Goal: Task Accomplishment & Management: Complete application form

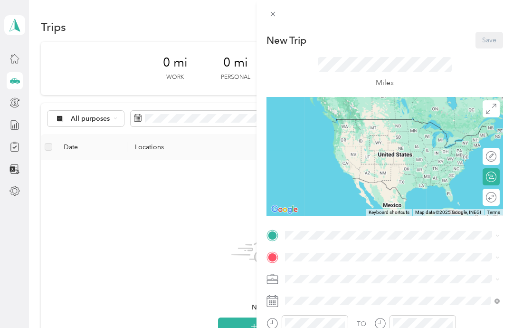
click at [17, 57] on div "New Trip Save This trip cannot be edited because it is either under review, app…" at bounding box center [256, 164] width 513 height 328
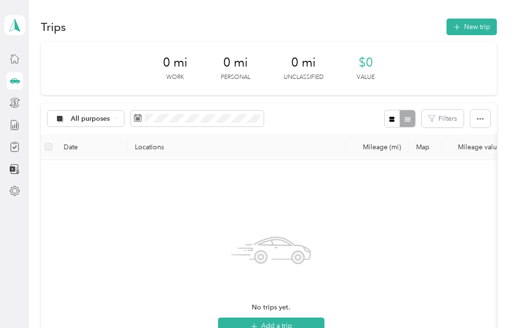
click at [18, 55] on icon at bounding box center [14, 58] width 10 height 10
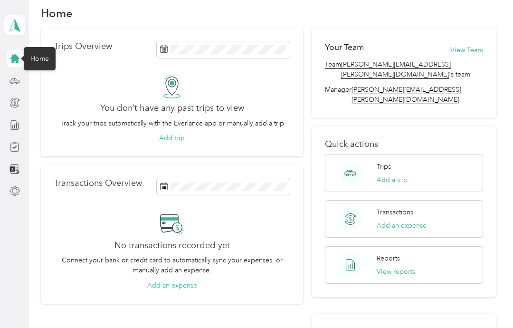
scroll to position [14, 0]
click at [449, 154] on div "Trips Add a trip" at bounding box center [404, 173] width 159 height 38
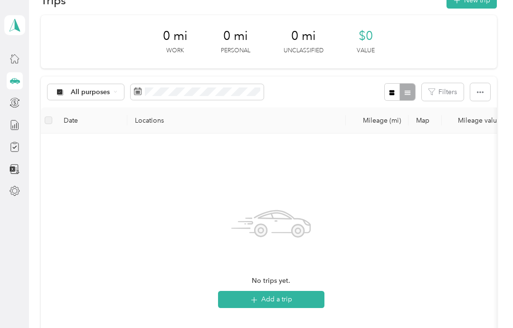
scroll to position [30, 0]
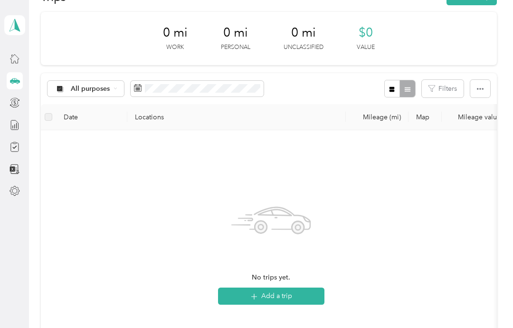
click at [80, 118] on th "Date" at bounding box center [91, 117] width 71 height 26
click at [297, 298] on button "Add a trip" at bounding box center [271, 295] width 106 height 17
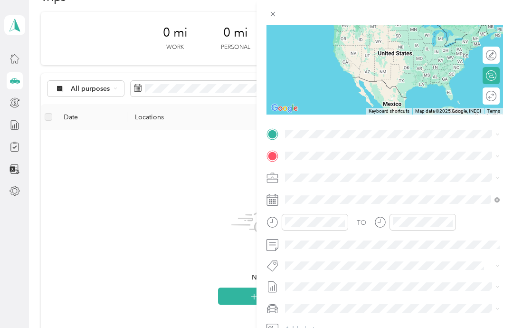
scroll to position [103, 0]
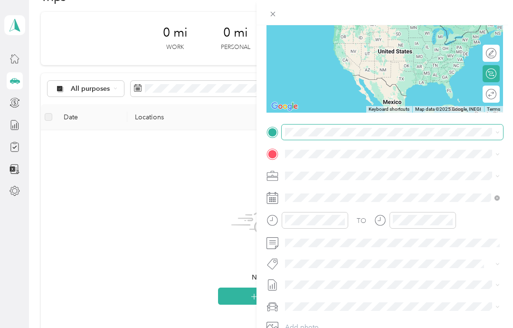
click at [364, 327] on div "New Trip Save This trip cannot be edited because it is either under review, app…" at bounding box center [254, 328] width 508 height 0
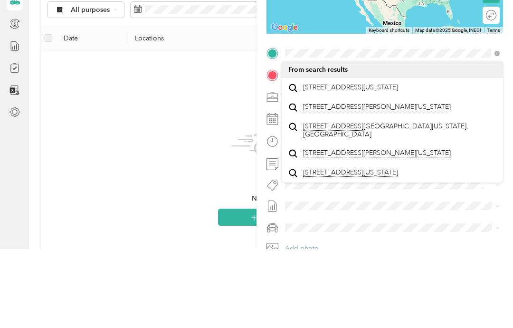
click at [374, 162] on span "[STREET_ADDRESS][US_STATE]" at bounding box center [350, 166] width 95 height 9
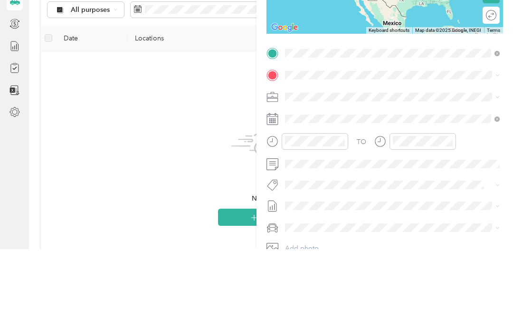
scroll to position [38, 0]
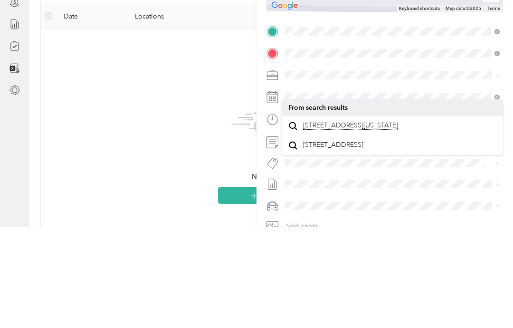
click at [366, 222] on span "[STREET_ADDRESS][US_STATE]" at bounding box center [350, 226] width 95 height 9
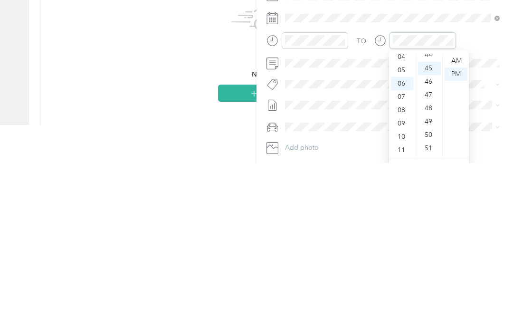
scroll to position [597, 0]
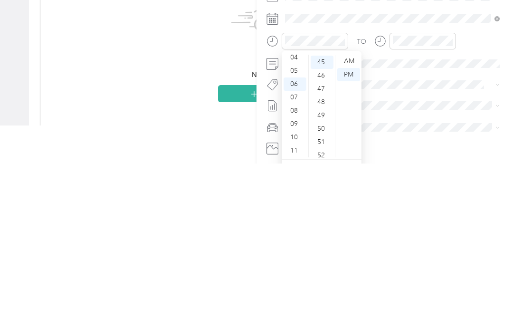
click at [354, 232] on div "PM" at bounding box center [348, 238] width 23 height 13
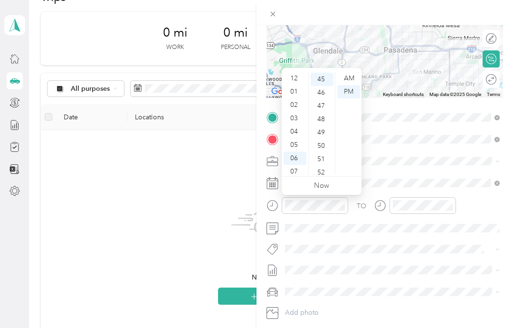
scroll to position [0, 0]
click at [292, 90] on div "01" at bounding box center [294, 91] width 23 height 13
click at [321, 90] on div "30" at bounding box center [322, 91] width 23 height 13
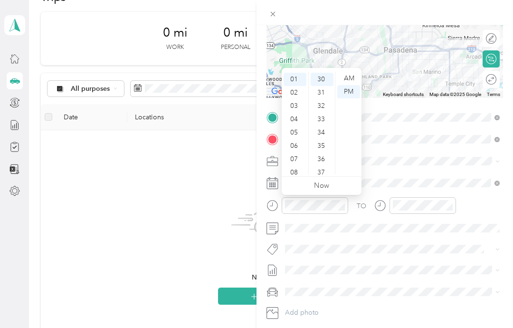
click at [343, 189] on ul "Now" at bounding box center [322, 186] width 80 height 18
click at [355, 93] on div "PM" at bounding box center [348, 91] width 23 height 13
click at [408, 176] on span at bounding box center [392, 182] width 221 height 15
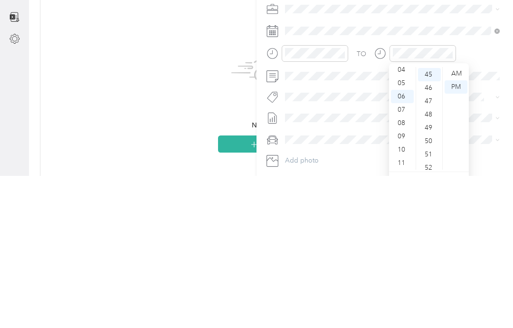
click at [459, 232] on div "PM" at bounding box center [455, 238] width 23 height 13
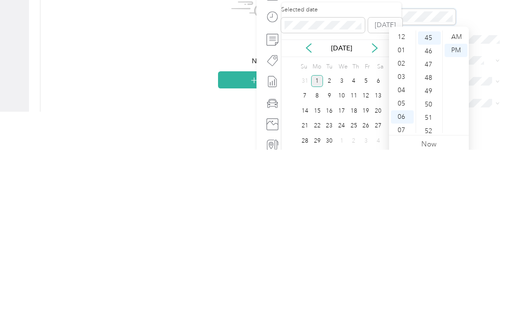
scroll to position [0, 0]
click at [404, 222] on div "01" at bounding box center [402, 228] width 23 height 13
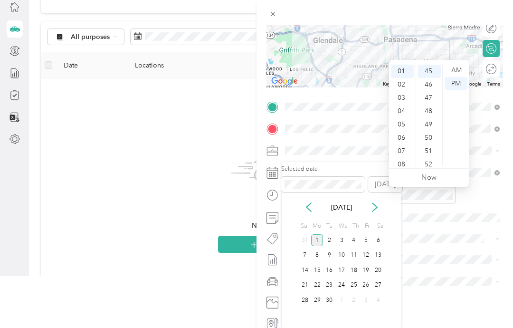
scroll to position [38, 0]
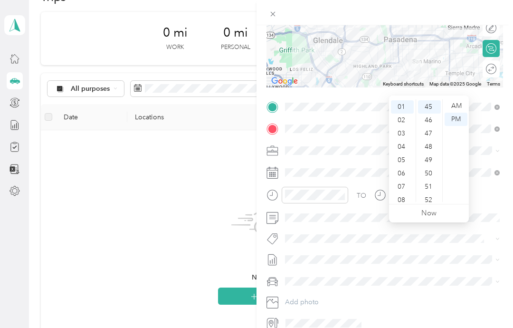
click at [433, 167] on div "50" at bounding box center [429, 173] width 23 height 13
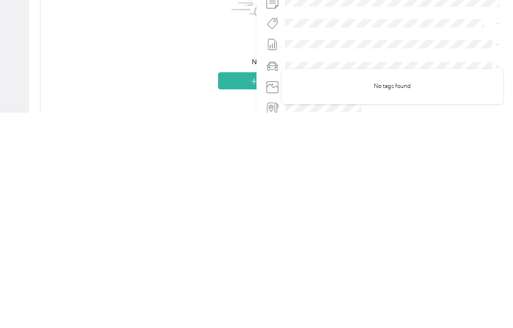
click at [416, 295] on button "Add photo" at bounding box center [392, 301] width 221 height 13
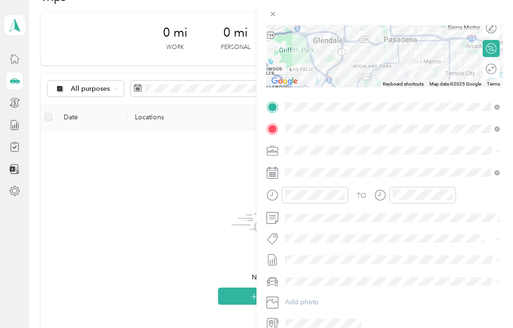
click at [495, 47] on icon at bounding box center [491, 48] width 10 height 10
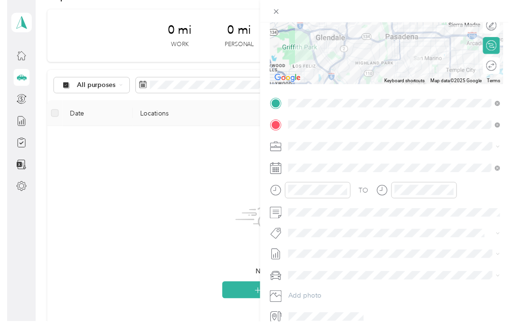
scroll to position [0, 0]
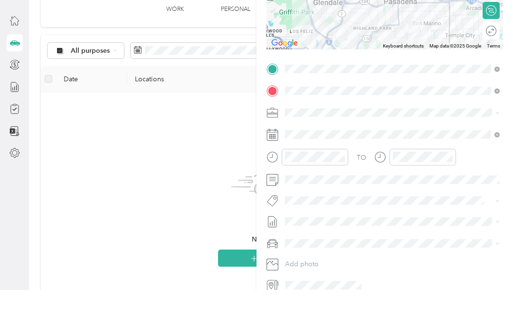
click at [321, 325] on div "New Trip Save This trip cannot be edited because it is either under review, app…" at bounding box center [384, 189] width 256 height 328
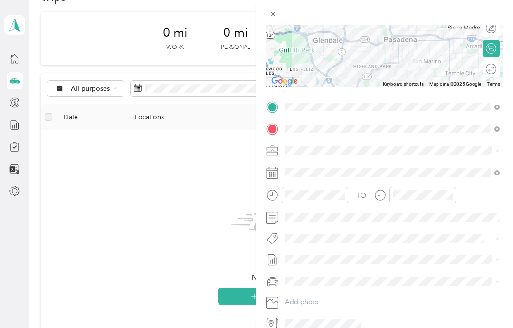
click at [281, 324] on div at bounding box center [384, 322] width 236 height 15
click at [281, 323] on div at bounding box center [384, 322] width 236 height 15
click at [275, 320] on icon at bounding box center [276, 323] width 2 height 11
click at [196, 101] on div "New Trip Save This trip cannot be edited because it is either under review, app…" at bounding box center [256, 164] width 513 height 328
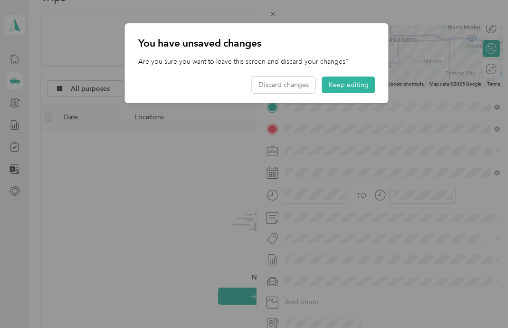
click at [356, 83] on button "Keep editing" at bounding box center [348, 84] width 53 height 17
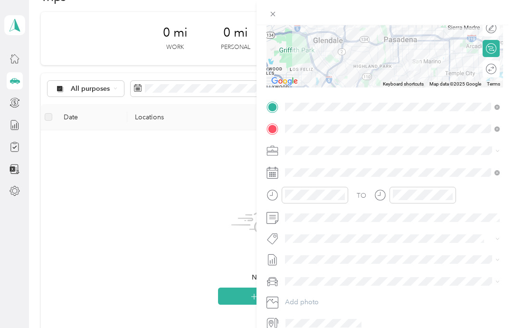
scroll to position [128, 0]
click at [454, 254] on span at bounding box center [392, 259] width 221 height 15
click at [399, 290] on div "TO Add photo" at bounding box center [384, 215] width 236 height 232
click at [396, 301] on button "Add photo" at bounding box center [392, 301] width 221 height 13
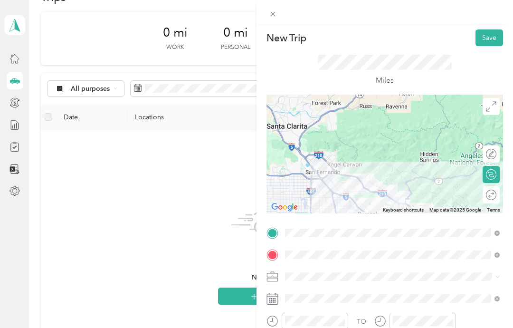
scroll to position [2, 0]
click at [491, 40] on button "Save" at bounding box center [489, 37] width 28 height 17
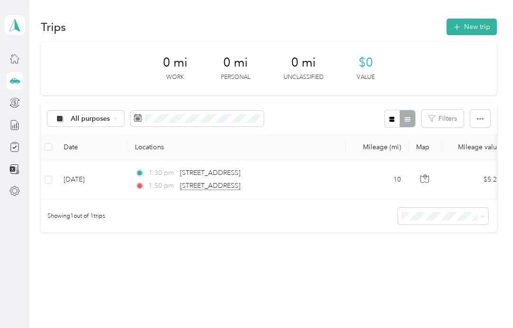
click at [489, 110] on button "button" at bounding box center [480, 119] width 20 height 18
click at [366, 245] on div "Trips New trip 0 mi Work 0 mi Personal 0 mi Unclassified $0 Value All purposes …" at bounding box center [268, 158] width 479 height 317
click at [475, 21] on button "New trip" at bounding box center [471, 27] width 50 height 17
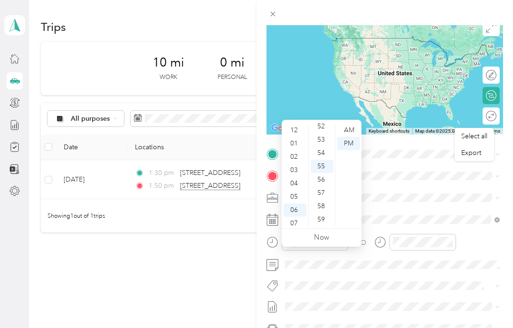
click at [297, 163] on div "03" at bounding box center [294, 169] width 23 height 13
click at [299, 138] on div "03" at bounding box center [294, 144] width 23 height 13
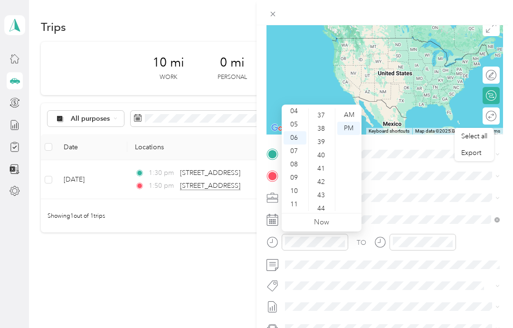
scroll to position [483, 0]
click at [327, 121] on div "35" at bounding box center [322, 122] width 23 height 13
click at [295, 115] on div "03" at bounding box center [294, 116] width 23 height 13
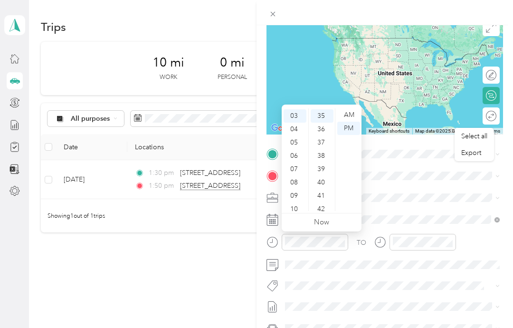
click at [353, 132] on div "PM" at bounding box center [348, 128] width 23 height 13
click at [349, 131] on div "PM" at bounding box center [348, 128] width 23 height 13
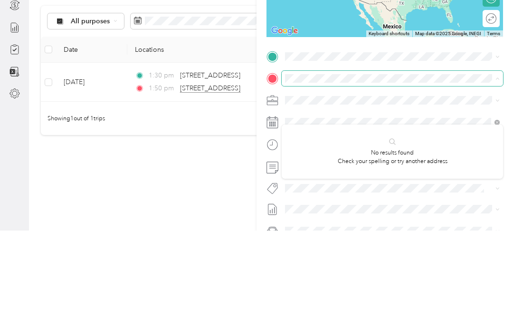
scroll to position [38, 0]
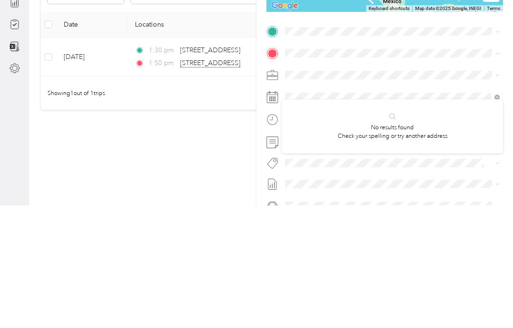
click at [336, 146] on span at bounding box center [392, 153] width 221 height 15
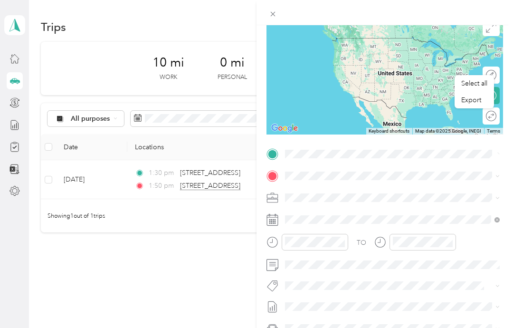
click at [241, 73] on div "New Trip Save This trip cannot be edited because it is either under review, app…" at bounding box center [256, 164] width 513 height 328
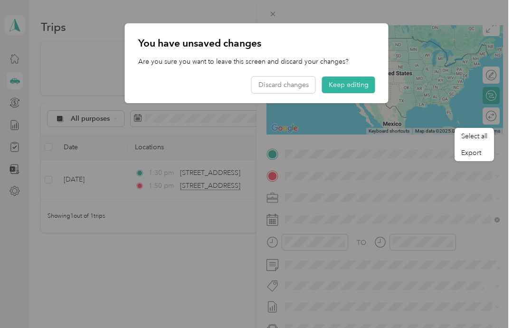
click at [356, 90] on button "Keep editing" at bounding box center [348, 84] width 53 height 17
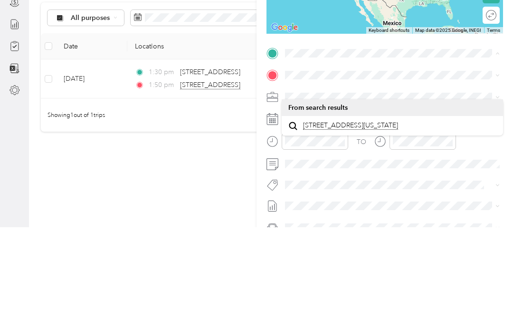
click at [374, 222] on span "[STREET_ADDRESS][US_STATE]" at bounding box center [350, 226] width 95 height 9
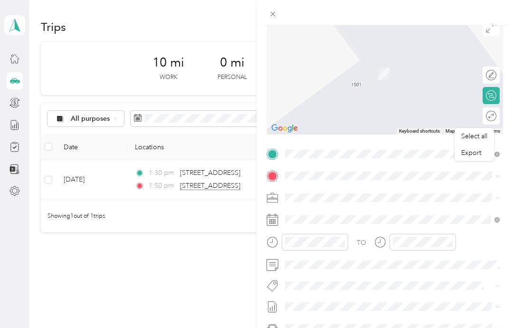
click at [334, 181] on span at bounding box center [392, 175] width 221 height 15
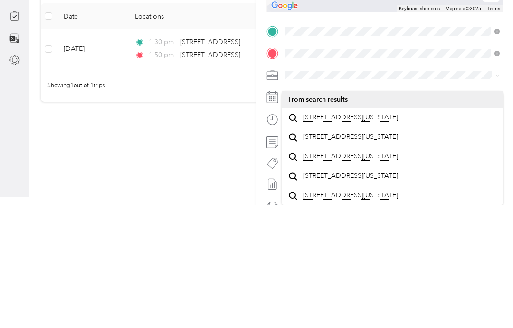
click at [365, 236] on span "[STREET_ADDRESS][US_STATE]" at bounding box center [350, 240] width 95 height 9
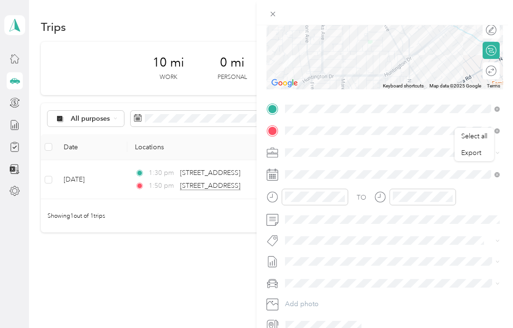
scroll to position [127, 0]
click at [424, 202] on div at bounding box center [422, 196] width 66 height 17
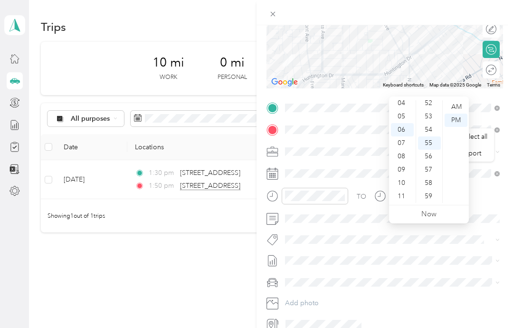
scroll to position [38, 0]
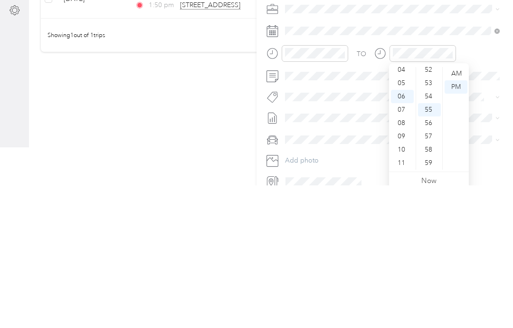
click at [472, 166] on span at bounding box center [392, 173] width 221 height 15
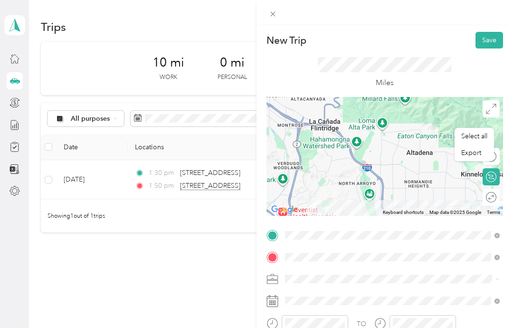
scroll to position [0, 0]
click at [492, 41] on button "Save" at bounding box center [489, 40] width 28 height 17
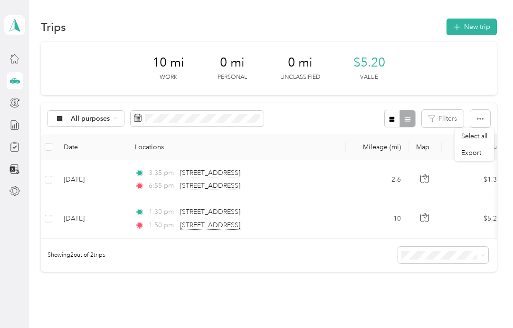
click at [483, 28] on button "New trip" at bounding box center [471, 27] width 50 height 17
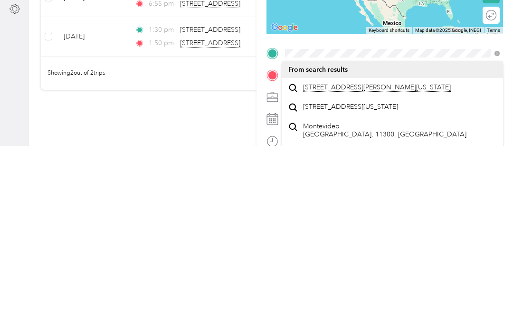
click at [393, 265] on span "[STREET_ADDRESS][PERSON_NAME][US_STATE]" at bounding box center [377, 269] width 148 height 9
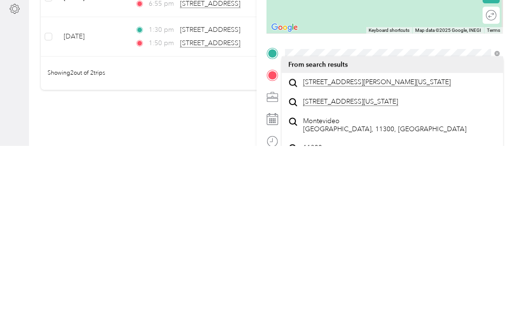
scroll to position [38, 0]
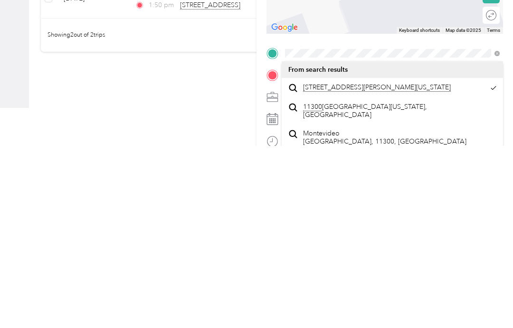
click at [508, 54] on form "New Trip Save This trip cannot be edited because it is either under review, app…" at bounding box center [384, 245] width 256 height 427
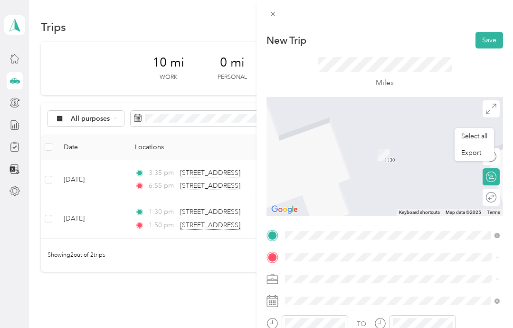
click at [500, 237] on span at bounding box center [392, 234] width 221 height 15
click at [502, 236] on span at bounding box center [392, 234] width 221 height 15
click at [501, 239] on span at bounding box center [392, 234] width 221 height 15
click at [500, 232] on span at bounding box center [392, 234] width 221 height 15
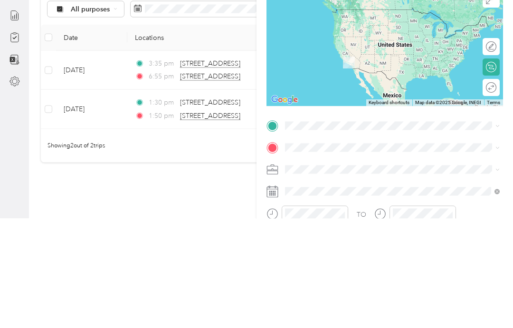
scroll to position [23, 0]
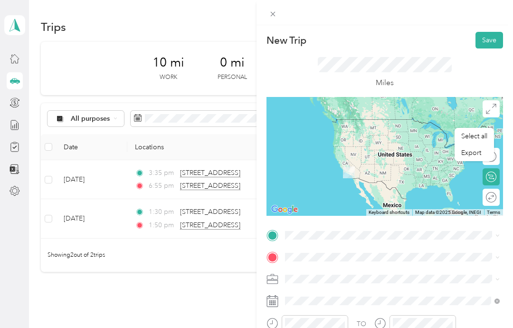
click at [337, 241] on span at bounding box center [392, 234] width 221 height 15
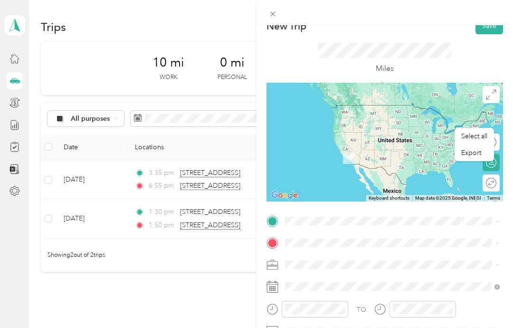
scroll to position [15, 0]
click at [368, 226] on span at bounding box center [392, 220] width 221 height 15
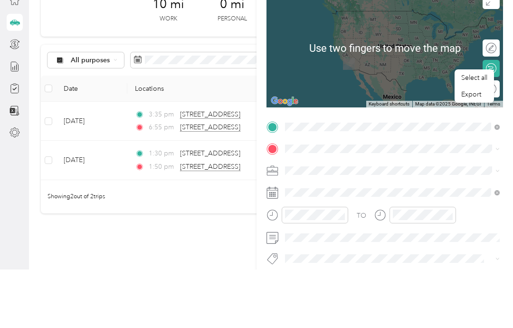
scroll to position [58, 0]
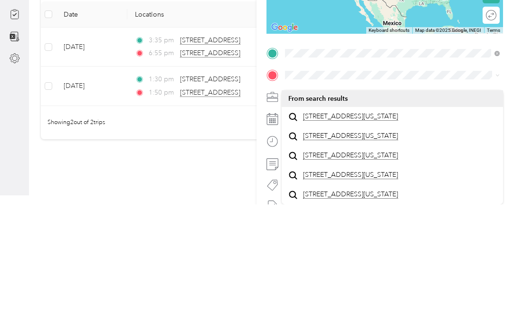
click at [384, 236] on span "[STREET_ADDRESS][US_STATE]" at bounding box center [350, 240] width 95 height 9
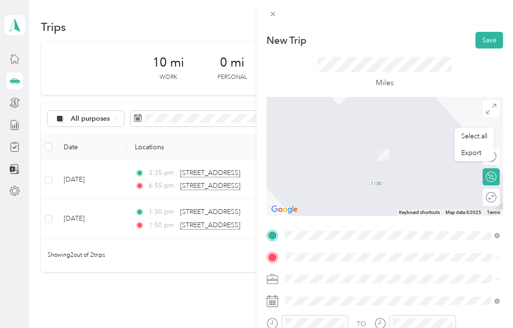
scroll to position [0, 0]
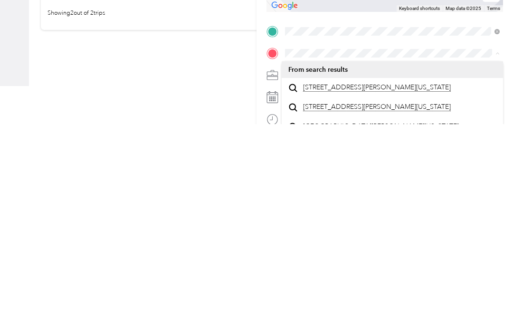
click at [378, 287] on span "[STREET_ADDRESS][PERSON_NAME][US_STATE]" at bounding box center [377, 291] width 148 height 9
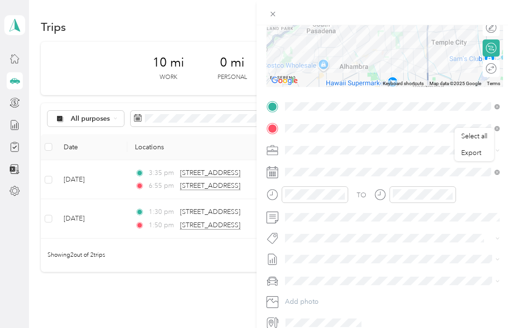
scroll to position [128, 0]
click at [342, 200] on div at bounding box center [315, 195] width 66 height 17
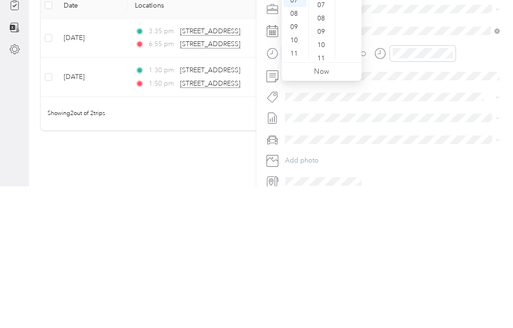
scroll to position [52, 0]
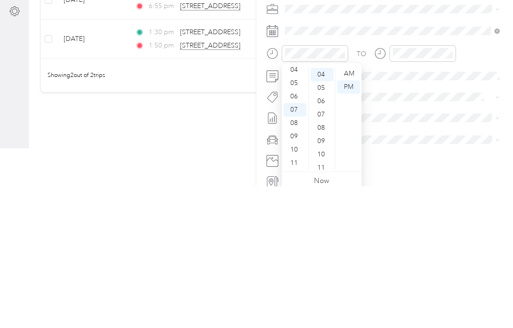
click at [295, 205] on div "04" at bounding box center [294, 211] width 23 height 13
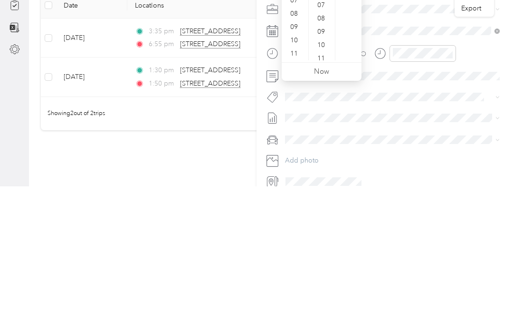
scroll to position [53, 0]
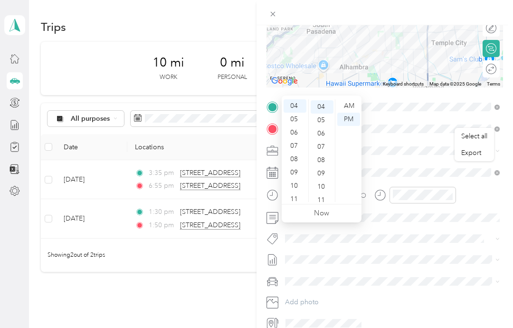
click at [324, 180] on div "10" at bounding box center [322, 186] width 23 height 13
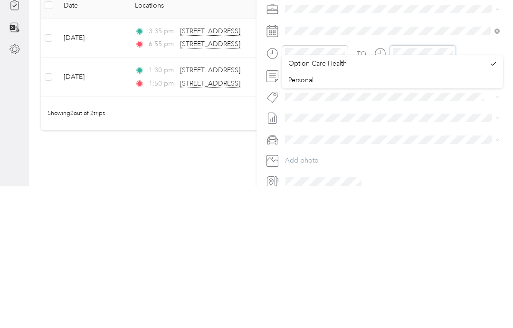
scroll to position [52, 0]
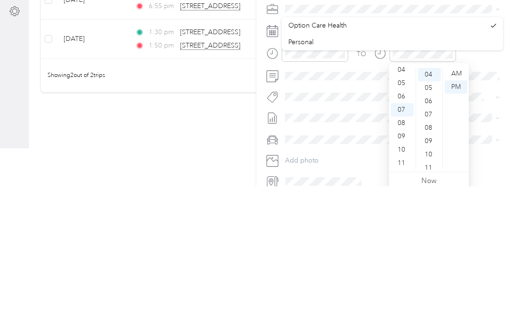
click at [407, 205] on div "04" at bounding box center [402, 211] width 23 height 13
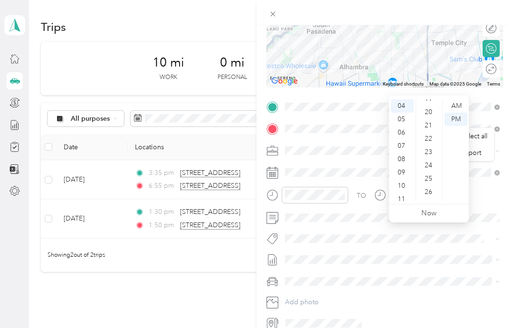
scroll to position [263, 0]
click at [453, 145] on ul "AM PM" at bounding box center [455, 150] width 27 height 103
click at [431, 111] on div "30" at bounding box center [429, 117] width 23 height 13
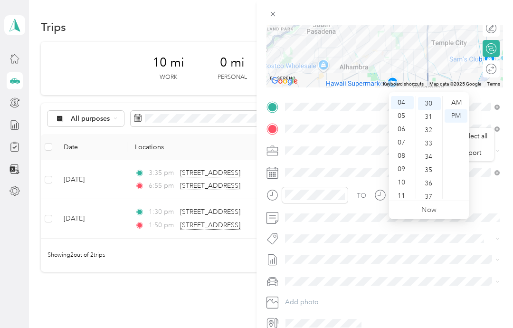
click at [492, 137] on div "TO Add photo" at bounding box center [384, 215] width 236 height 232
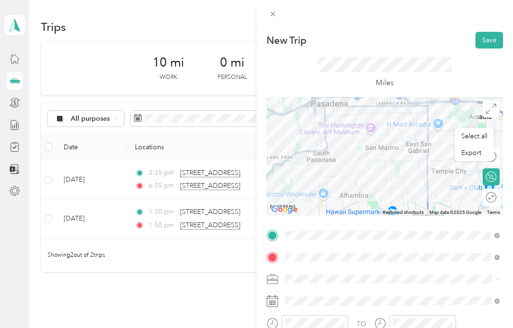
scroll to position [0, 0]
click at [492, 43] on button "Save" at bounding box center [489, 40] width 28 height 17
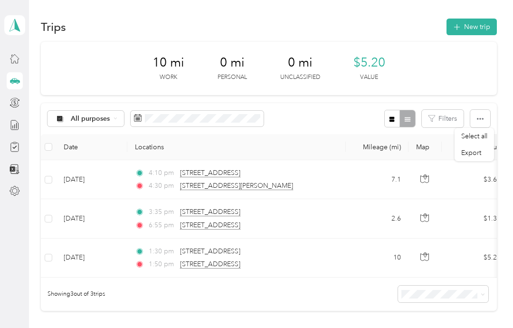
click at [483, 30] on button "New trip" at bounding box center [471, 27] width 50 height 17
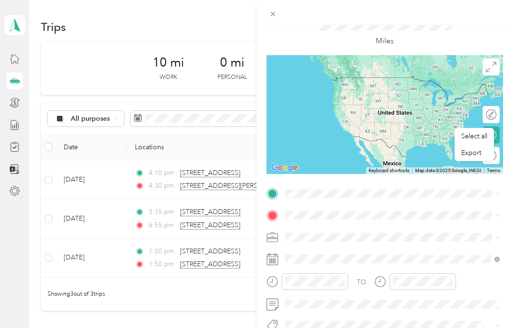
scroll to position [43, 0]
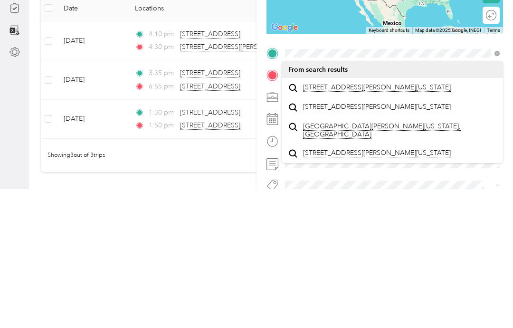
click at [359, 222] on span "[STREET_ADDRESS][PERSON_NAME][US_STATE]" at bounding box center [377, 226] width 148 height 9
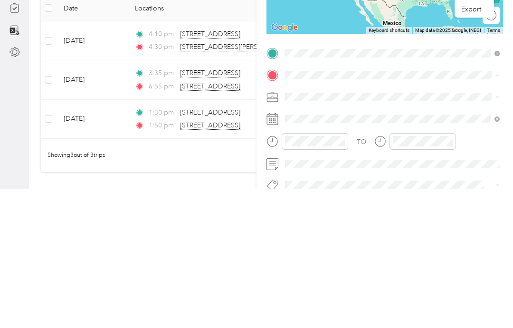
scroll to position [38, 0]
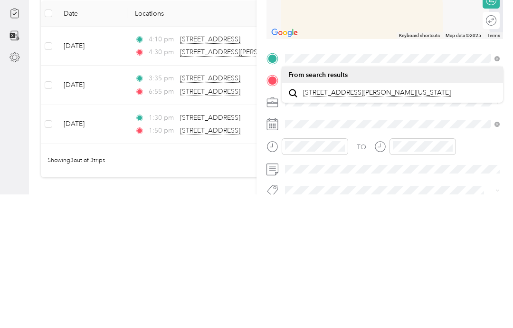
click at [375, 222] on span "[STREET_ADDRESS][PERSON_NAME][US_STATE]" at bounding box center [377, 226] width 148 height 9
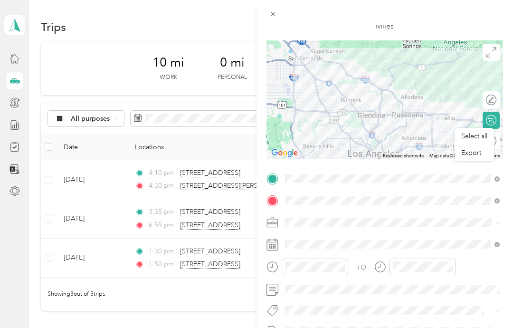
scroll to position [67, 0]
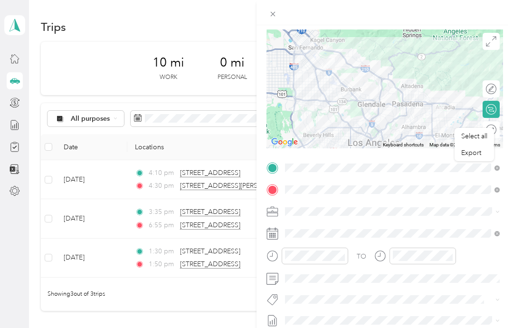
click at [347, 257] on div at bounding box center [315, 255] width 66 height 17
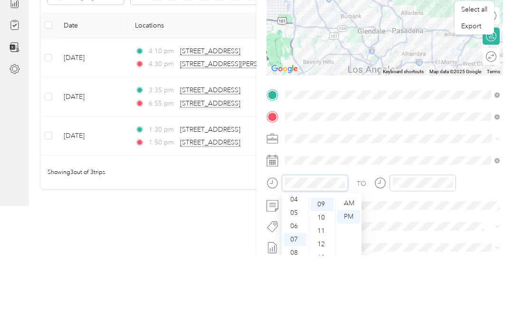
scroll to position [38, 0]
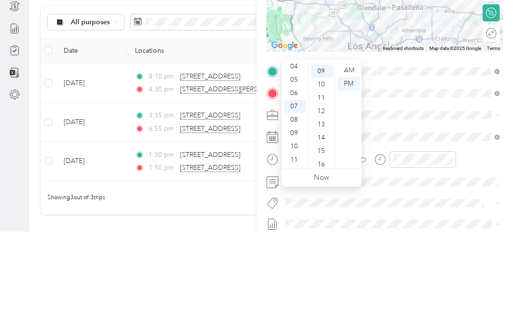
click at [301, 170] on div "05" at bounding box center [294, 176] width 23 height 13
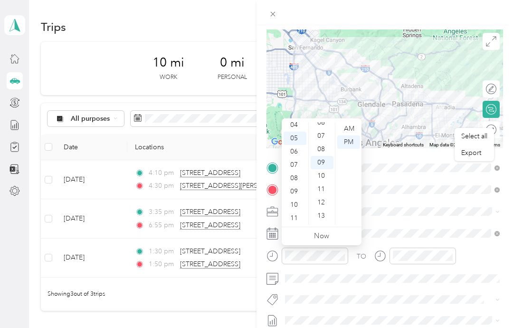
scroll to position [79, 0]
click at [296, 125] on div "04" at bounding box center [294, 124] width 23 height 13
click at [322, 219] on div "53" at bounding box center [322, 217] width 23 height 13
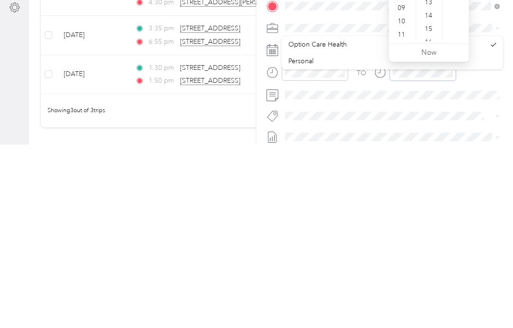
scroll to position [119, 0]
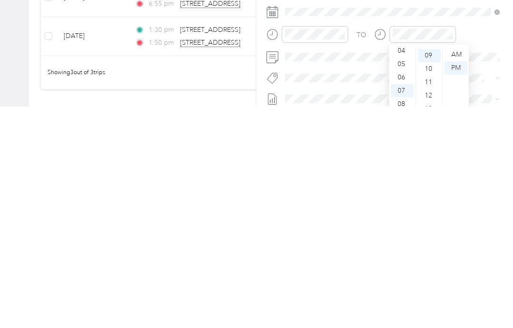
click at [407, 279] on div "05" at bounding box center [402, 285] width 23 height 13
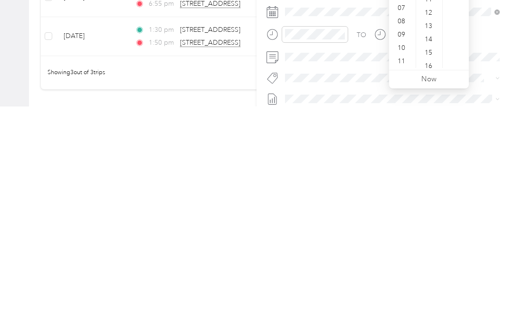
scroll to position [38, 0]
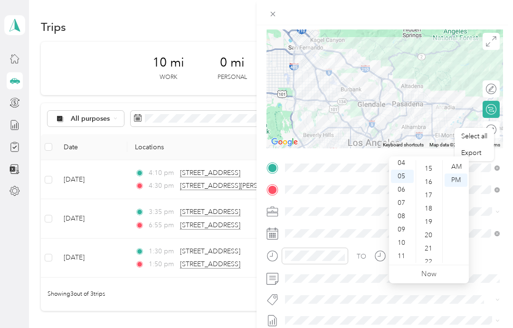
click at [431, 228] on div "20" at bounding box center [429, 234] width 23 height 13
click at [497, 222] on div "TO Add photo" at bounding box center [384, 276] width 236 height 232
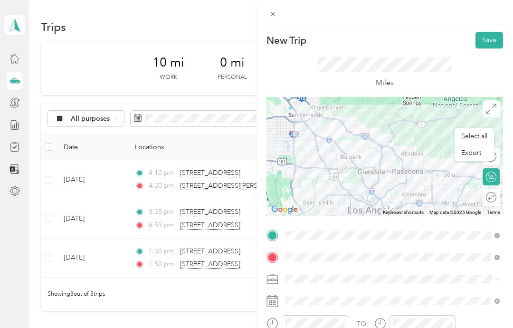
scroll to position [0, 0]
click at [491, 40] on button "Save" at bounding box center [489, 40] width 28 height 17
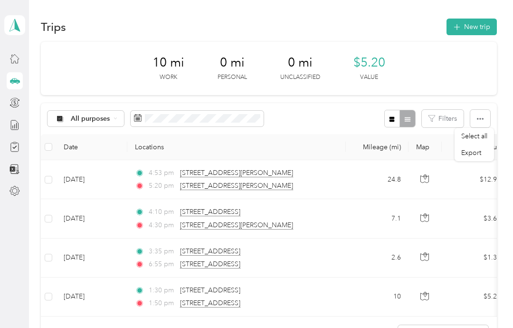
click at [477, 42] on div "10 mi Work 0 mi Personal 0 mi Unclassified $5.20 Value" at bounding box center [269, 68] width 456 height 53
click at [482, 26] on button "New trip" at bounding box center [471, 27] width 50 height 17
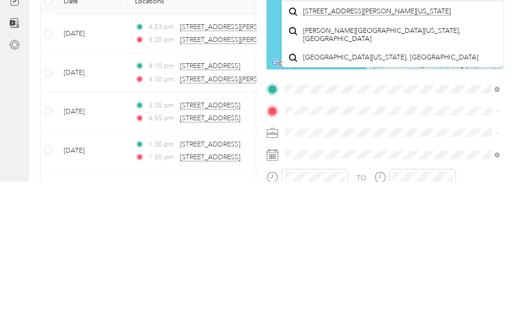
click at [412, 153] on span "[STREET_ADDRESS][PERSON_NAME][US_STATE]" at bounding box center [377, 157] width 148 height 9
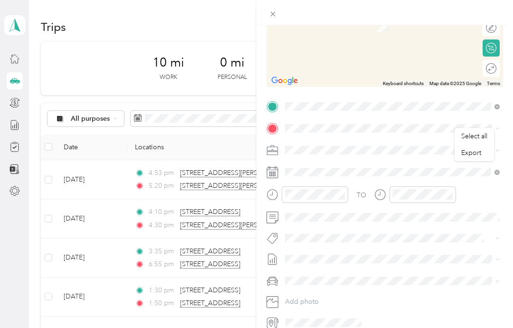
scroll to position [128, 0]
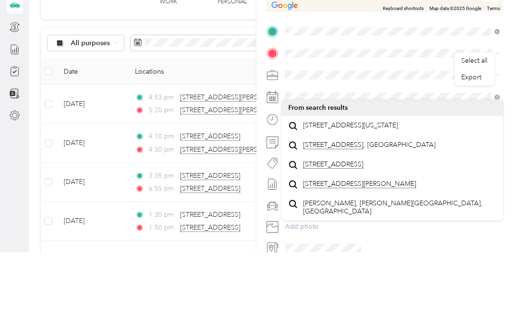
click at [387, 197] on span "[STREET_ADDRESS][US_STATE]" at bounding box center [350, 201] width 95 height 9
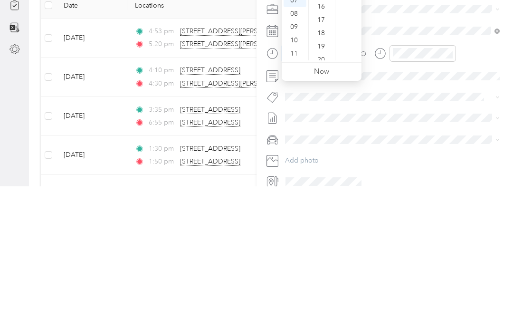
scroll to position [172, 0]
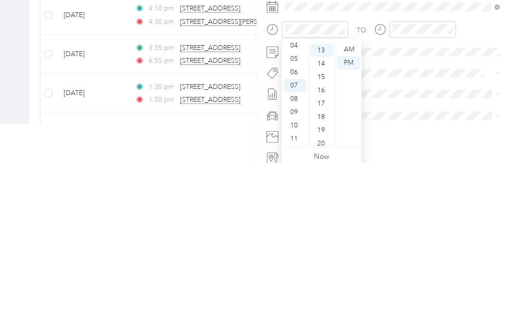
click at [298, 231] on div "06" at bounding box center [294, 237] width 23 height 13
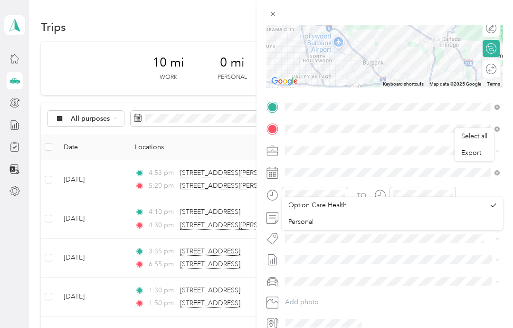
click at [329, 200] on div at bounding box center [315, 195] width 66 height 17
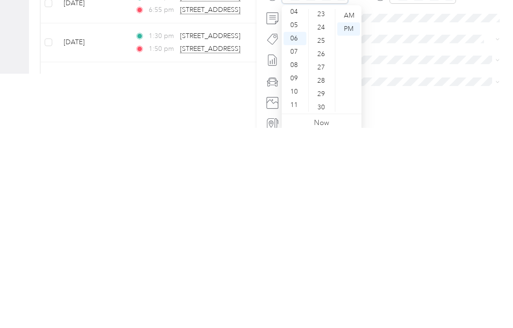
scroll to position [128, 0]
click at [325, 234] on div "25" at bounding box center [322, 240] width 23 height 13
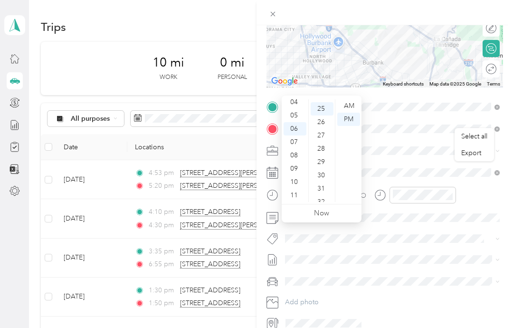
scroll to position [331, 0]
click at [416, 159] on div "TO Add photo" at bounding box center [384, 215] width 236 height 232
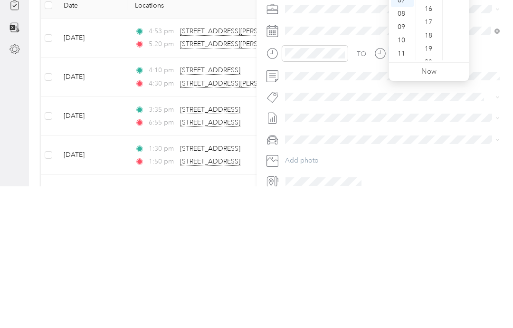
scroll to position [172, 0]
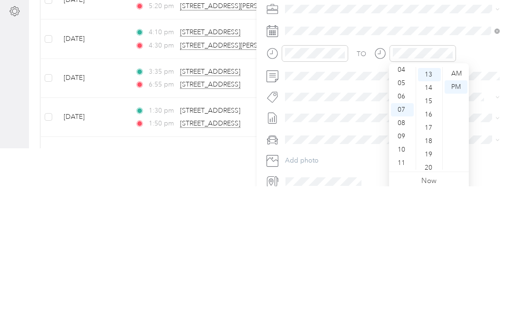
click at [404, 231] on div "06" at bounding box center [402, 237] width 23 height 13
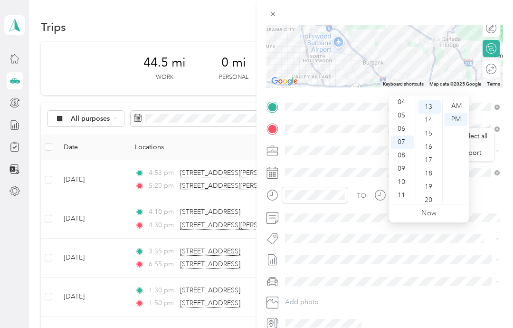
click at [404, 122] on div "06" at bounding box center [402, 128] width 23 height 13
click at [436, 110] on div "40" at bounding box center [429, 116] width 23 height 13
click at [405, 122] on div "06" at bounding box center [402, 128] width 23 height 13
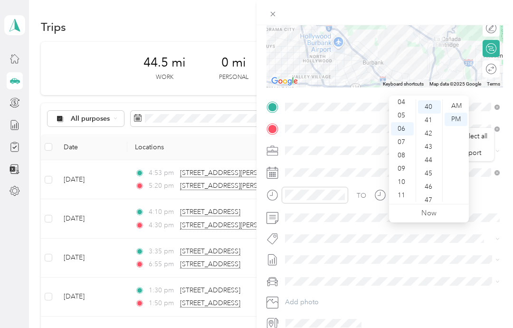
click at [493, 208] on div "TO" at bounding box center [384, 198] width 236 height 23
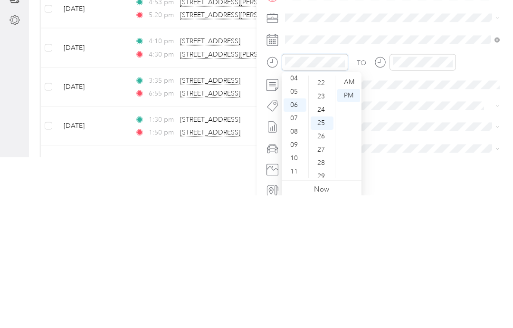
scroll to position [289, 0]
click at [325, 212] on div "22" at bounding box center [322, 218] width 23 height 13
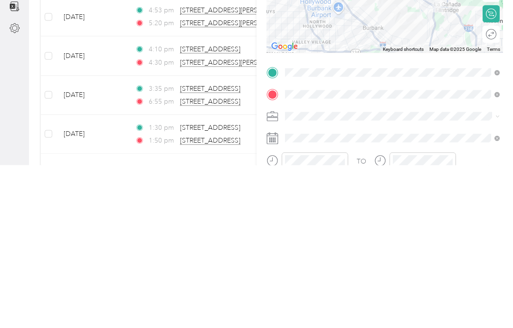
scroll to position [0, 0]
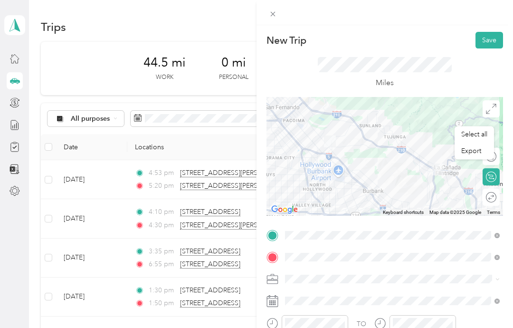
click at [494, 46] on button "Save" at bounding box center [489, 40] width 28 height 17
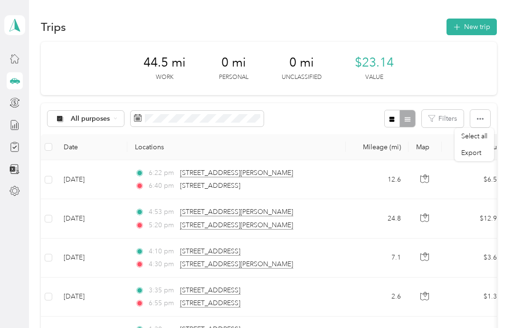
click at [445, 70] on div "44.5 mi Work 0 mi Personal 0 mi Unclassified $23.14 Value" at bounding box center [269, 68] width 456 height 53
